Goal: Task Accomplishment & Management: Manage account settings

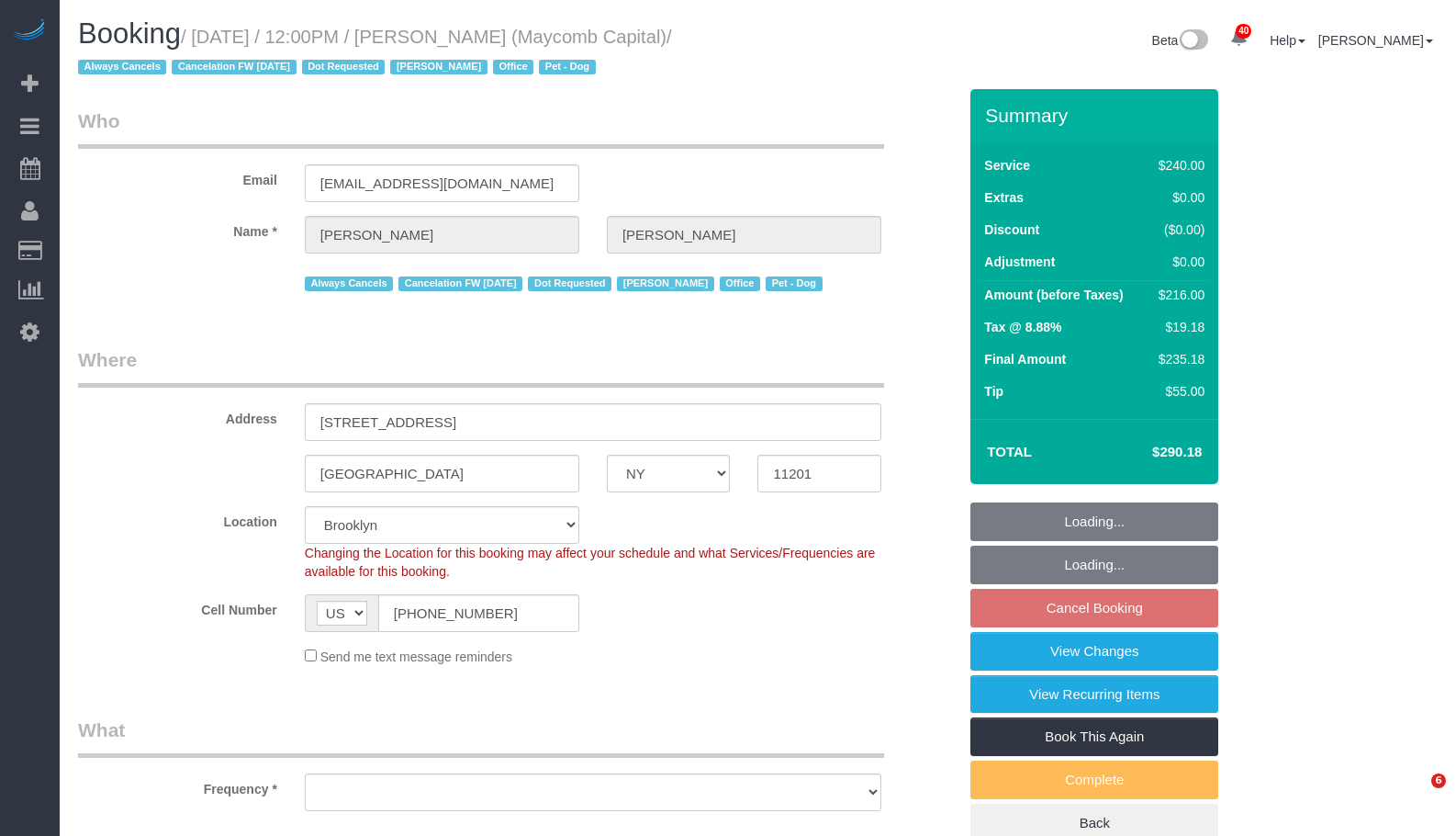
select select "NY"
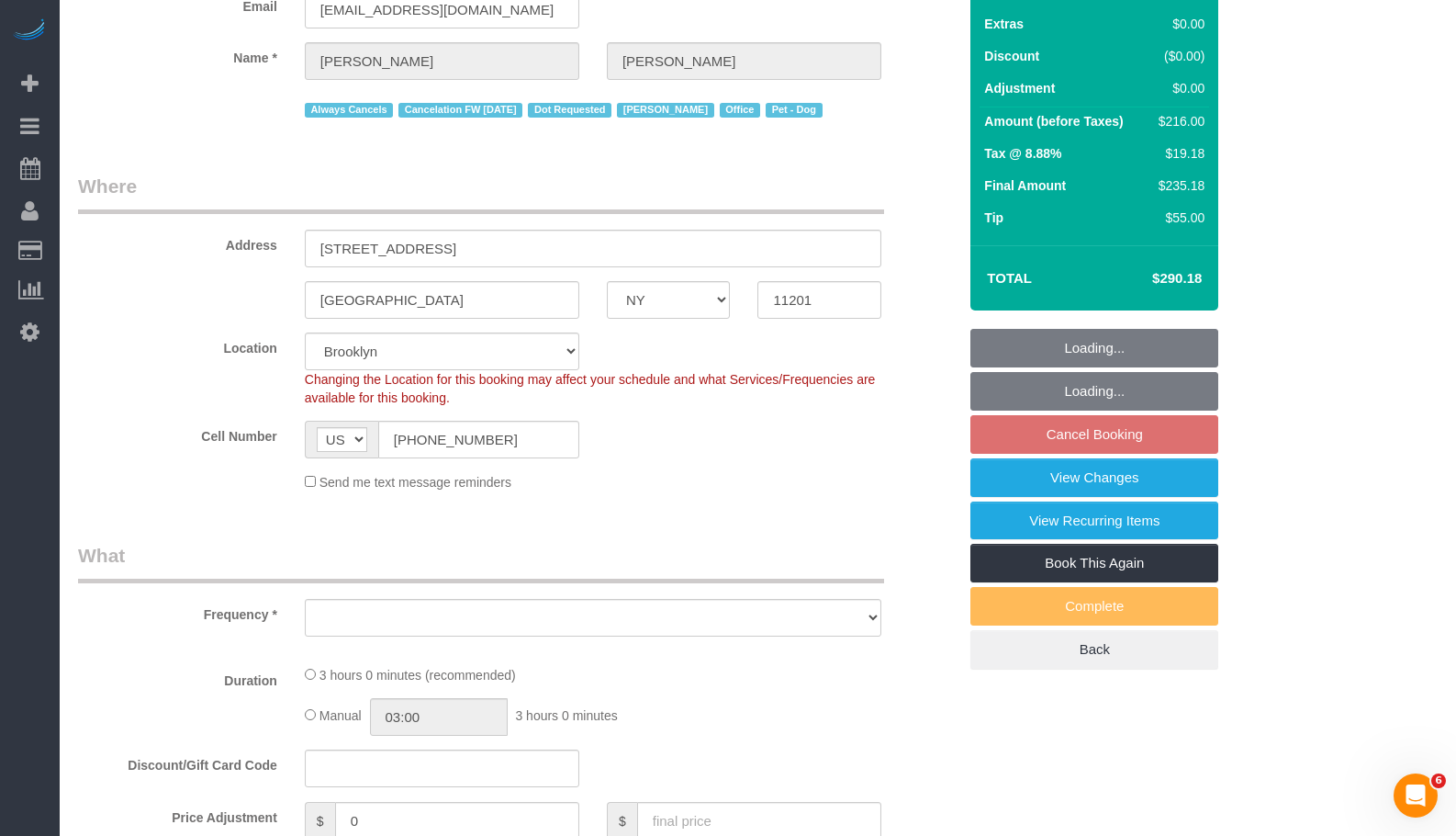
select select "string:stripe-pm_1Q7LTo4VGloSiKo7wRy0pITf"
select select "number:89"
select select "number:90"
select select "number:15"
select select "number:5"
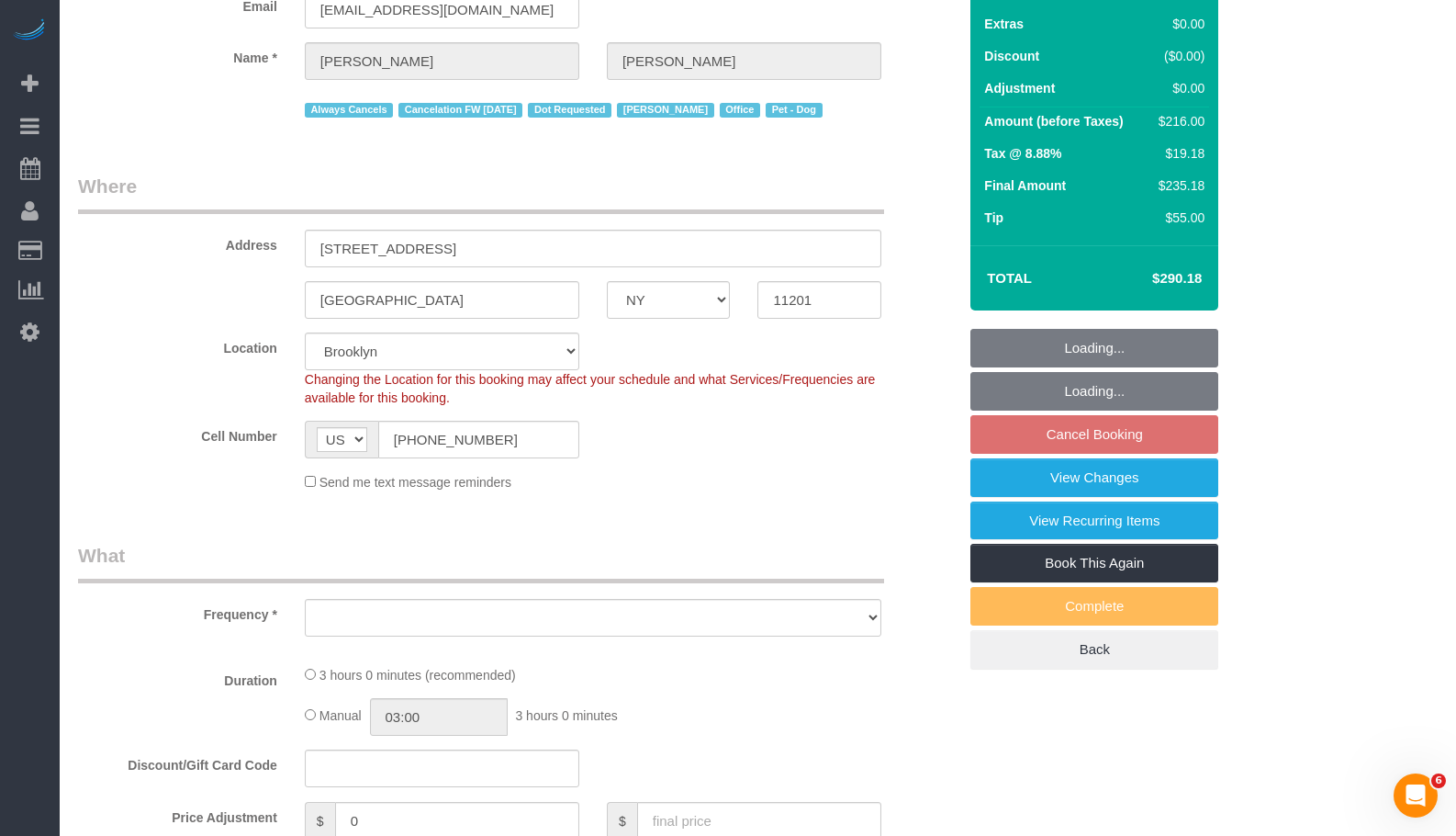
select select "object:993"
select select "180"
select select "spot5"
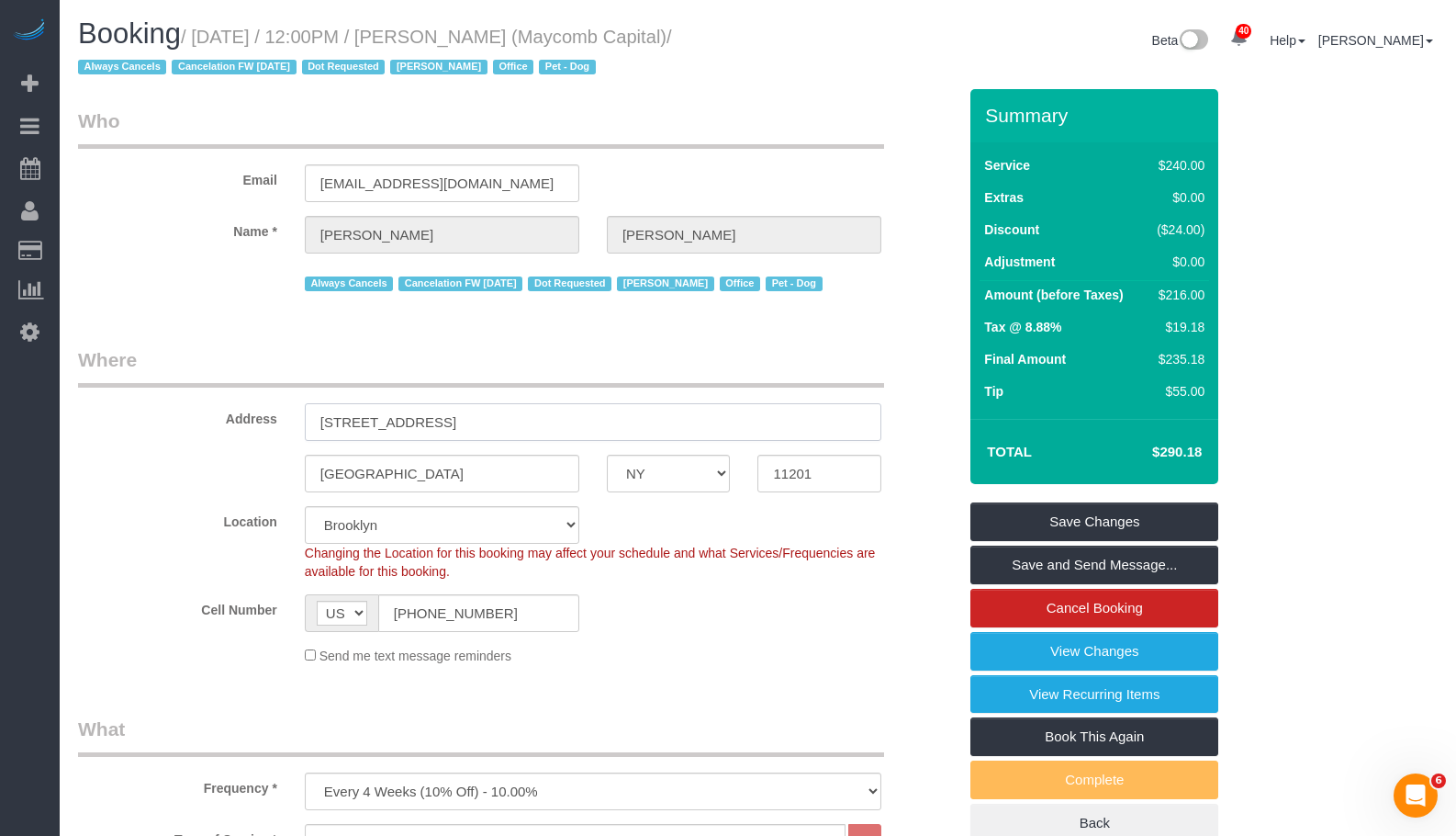
drag, startPoint x: 314, startPoint y: 420, endPoint x: 550, endPoint y: 418, distance: 236.0
paste input "2 travel time hour"
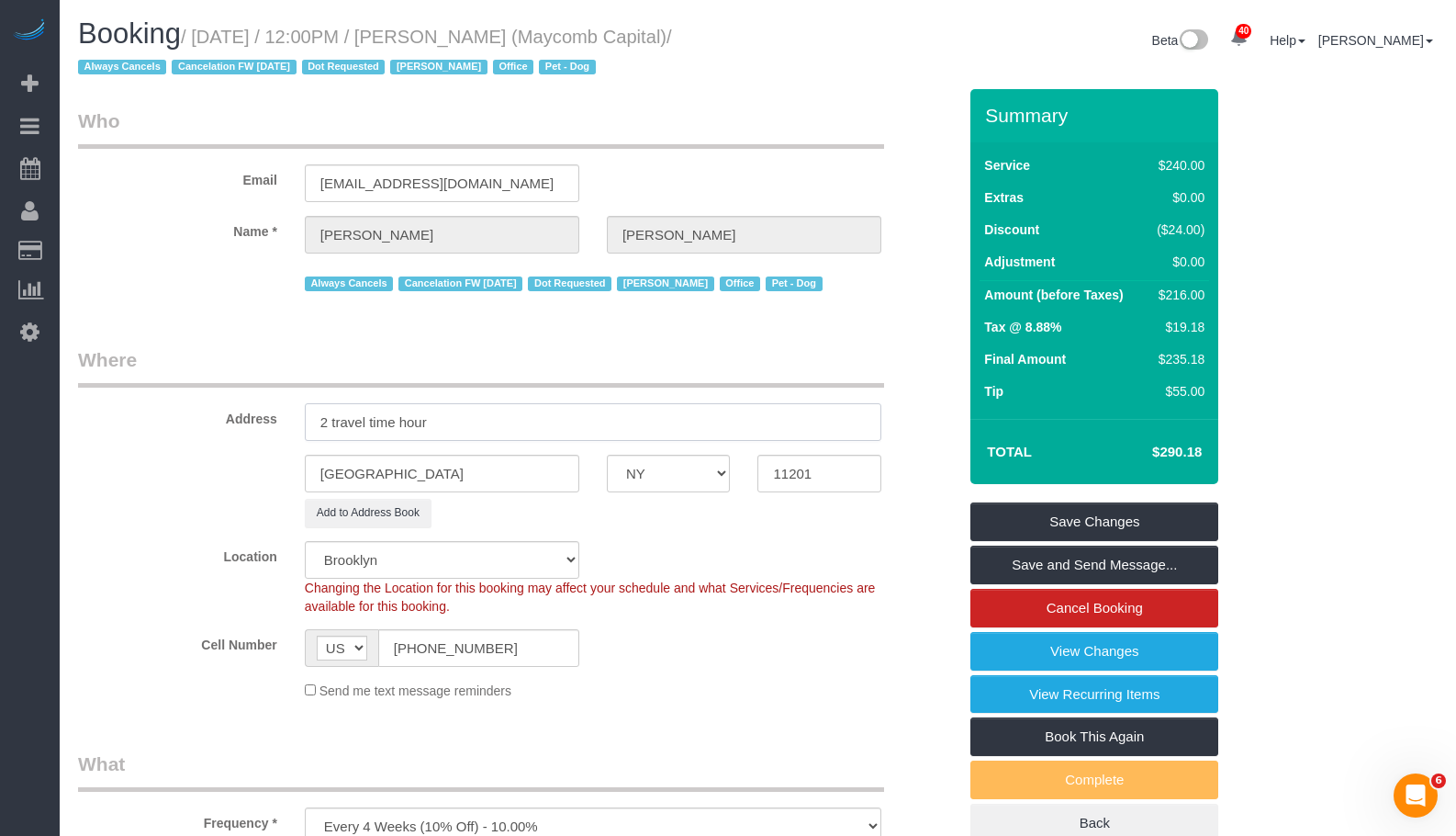
type input "2 travel time hour"
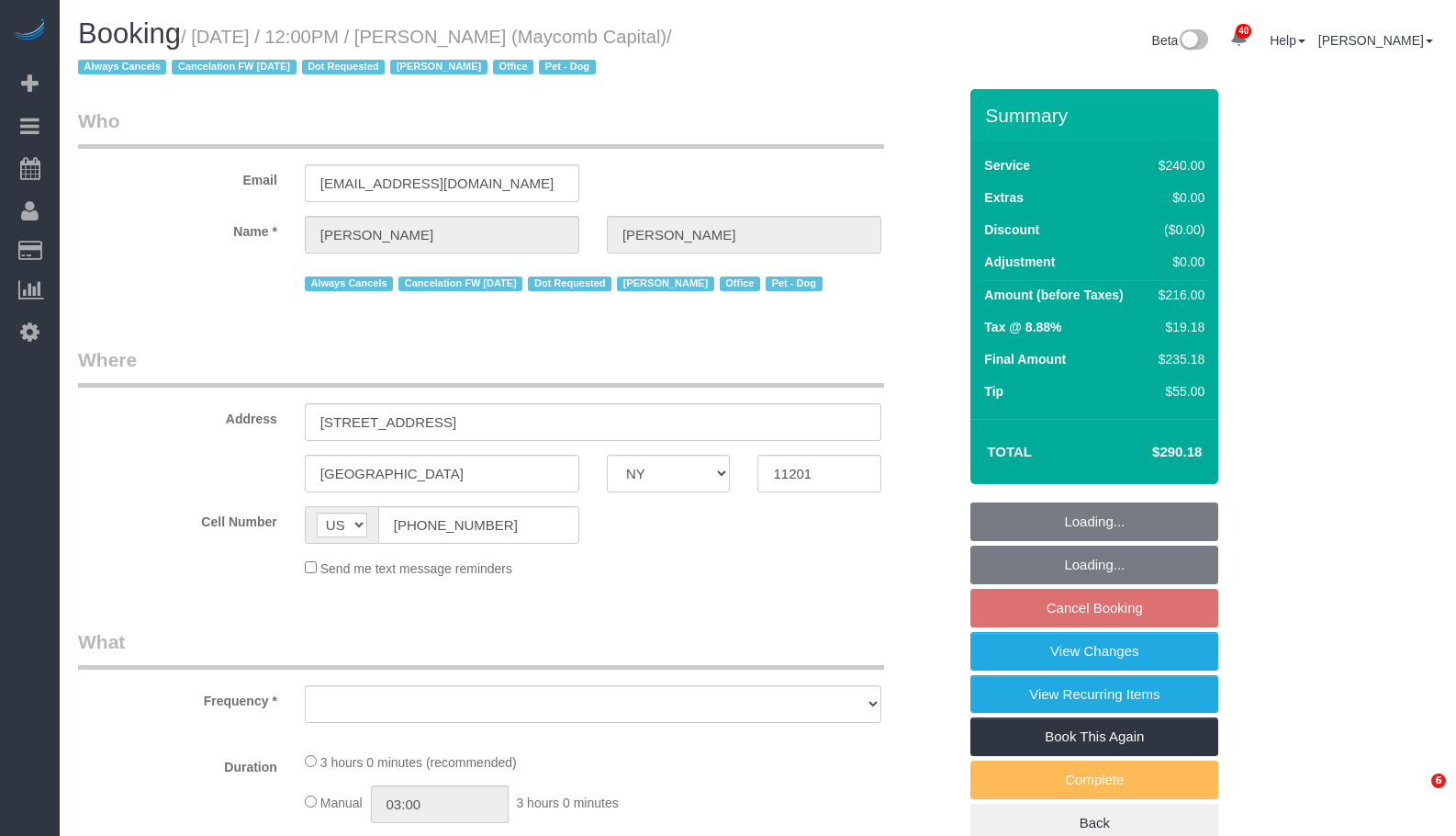
select select "NY"
select select "string:stripe-pm_1Q7LTo4VGloSiKo7wRy0pITf"
select select "180"
select select "number:89"
select select "number:90"
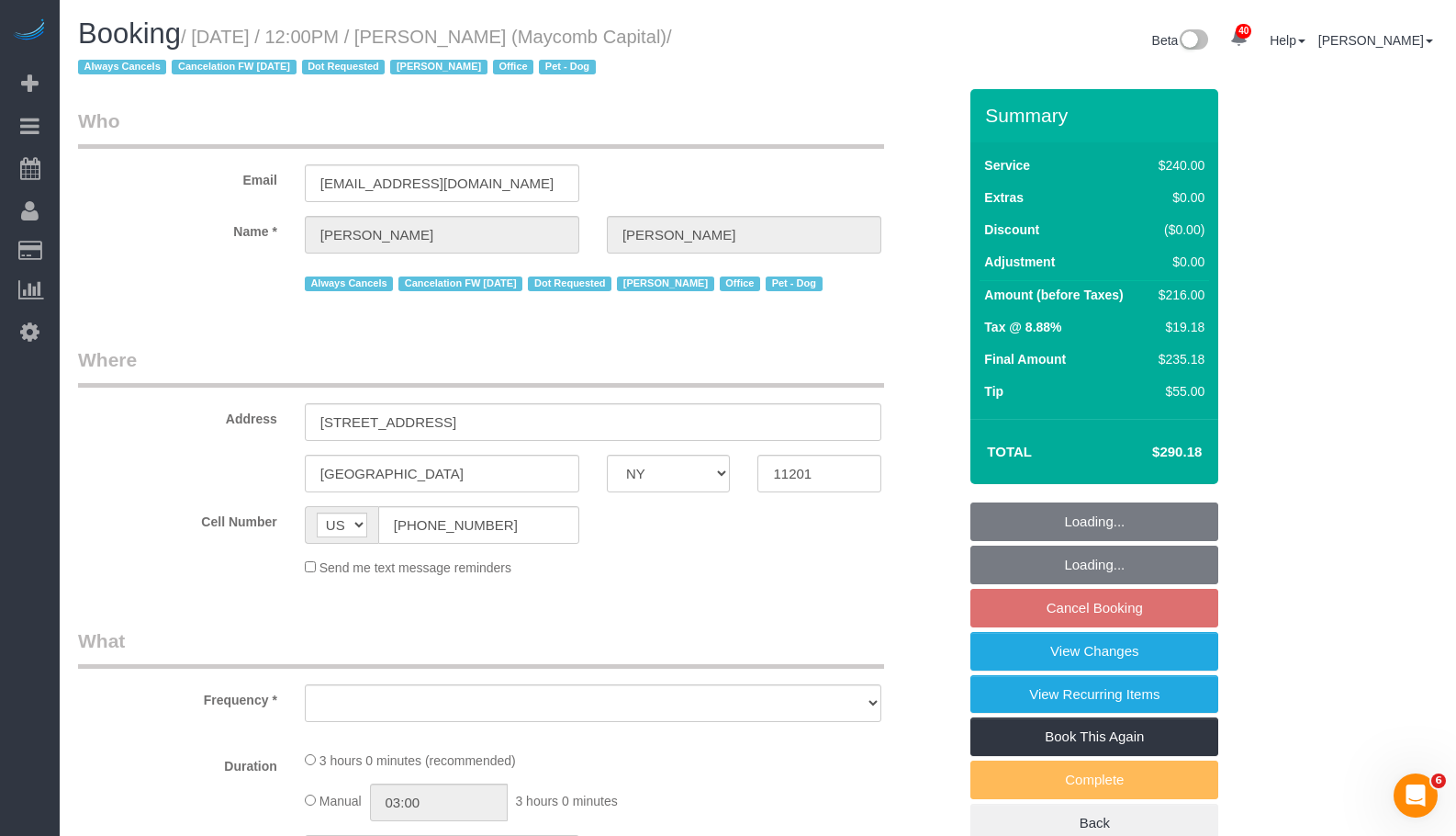
select select "number:15"
select select "number:5"
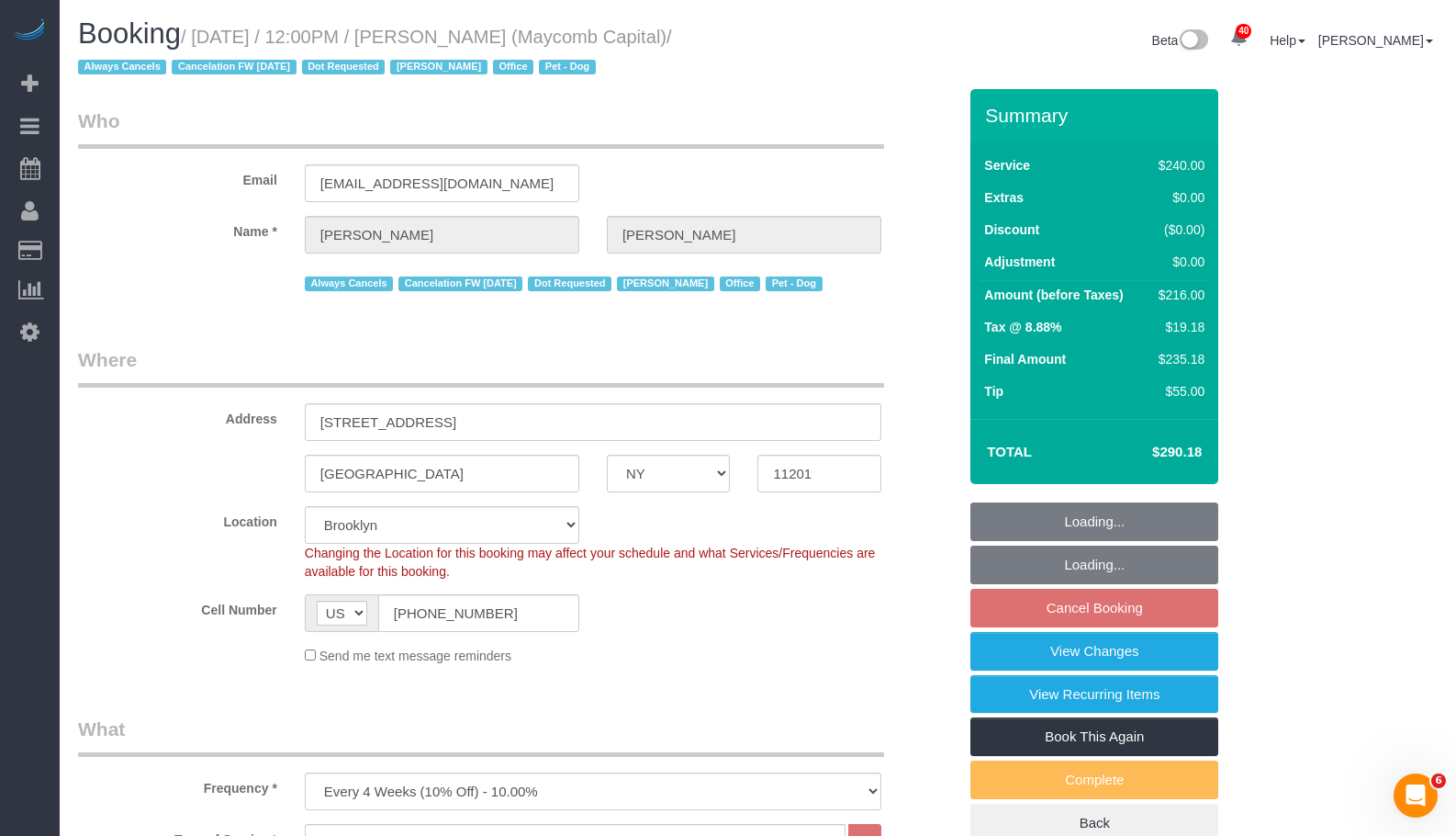
select select "object:1066"
select select "spot65"
select select "object:1440"
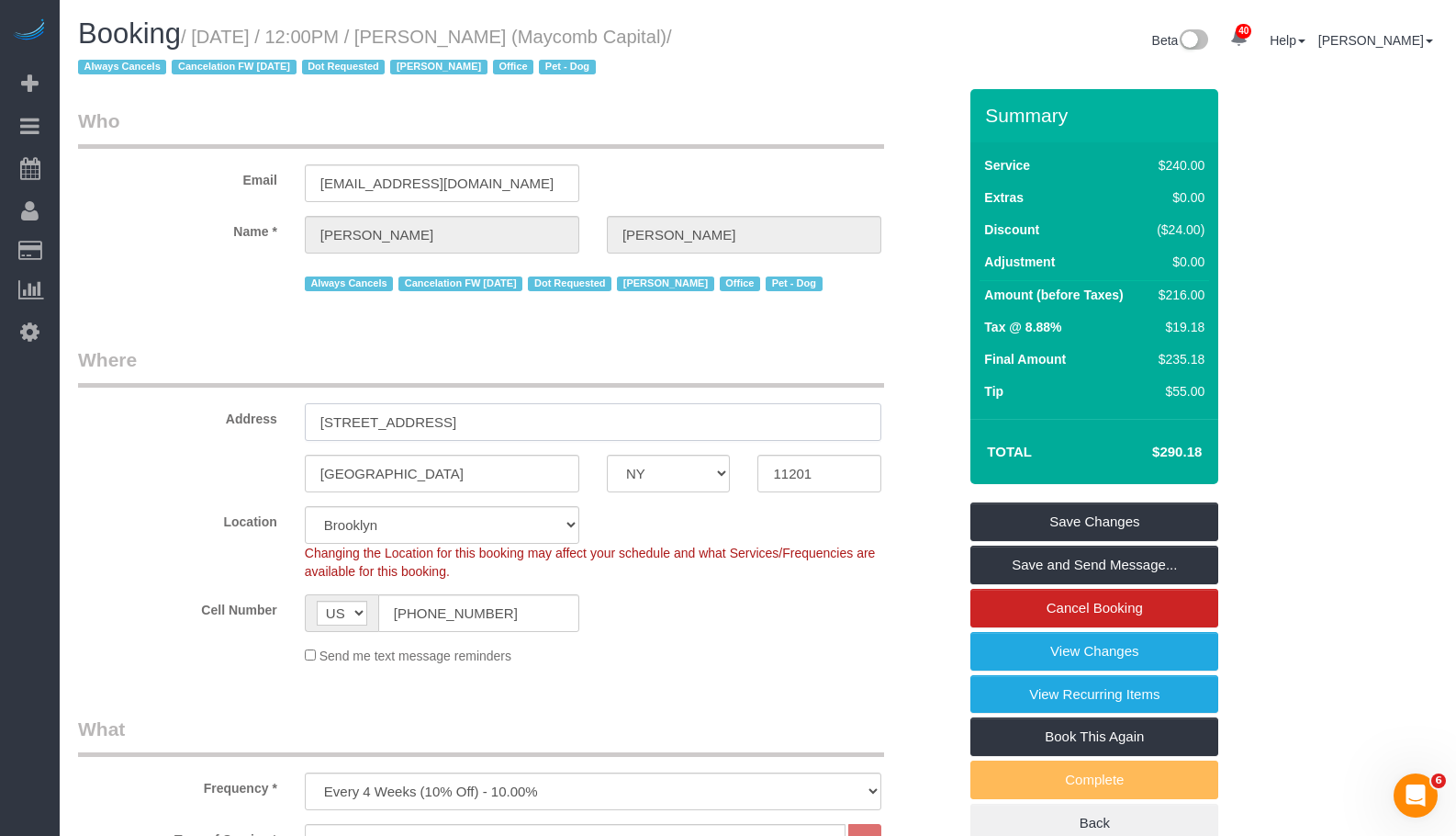
drag, startPoint x: 308, startPoint y: 415, endPoint x: 641, endPoint y: 417, distance: 333.0
click at [331, 422] on input "[STREET_ADDRESS]" at bounding box center [592, 422] width 577 height 38
drag, startPoint x: 320, startPoint y: 419, endPoint x: 577, endPoint y: 417, distance: 257.0
click at [577, 417] on input "[STREET_ADDRESS]" at bounding box center [592, 422] width 577 height 38
